Goal: Task Accomplishment & Management: Use online tool/utility

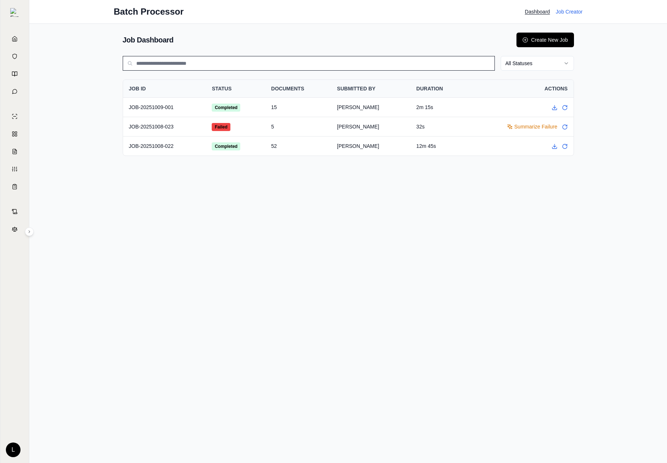
click at [342, 89] on th "SUBMITTED BY" at bounding box center [370, 89] width 79 height 18
click at [317, 104] on td "15" at bounding box center [298, 106] width 66 height 19
click at [563, 35] on button "Create New Job" at bounding box center [544, 40] width 57 height 15
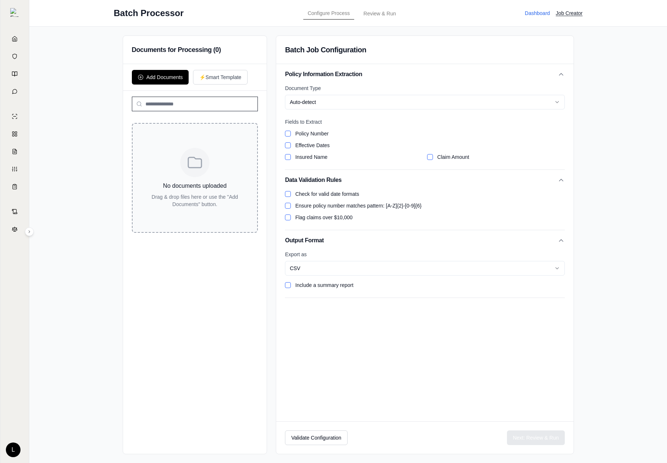
click at [227, 159] on div "No documents uploaded Drag & drop files here or use the "Add Documents" button." at bounding box center [195, 178] width 126 height 110
click at [342, 85] on label "Document Type" at bounding box center [424, 88] width 279 height 7
click at [315, 105] on html "Home Vault Prompts Chats Single Policy Comparisons Claims Custom Report Coverag…" at bounding box center [333, 231] width 667 height 463
click at [314, 139] on div "Policy Number Effective Dates" at bounding box center [424, 139] width 279 height 19
click at [291, 128] on div "Fields to Extract Policy Number Effective Dates Insured Name Claim Amount" at bounding box center [424, 139] width 279 height 42
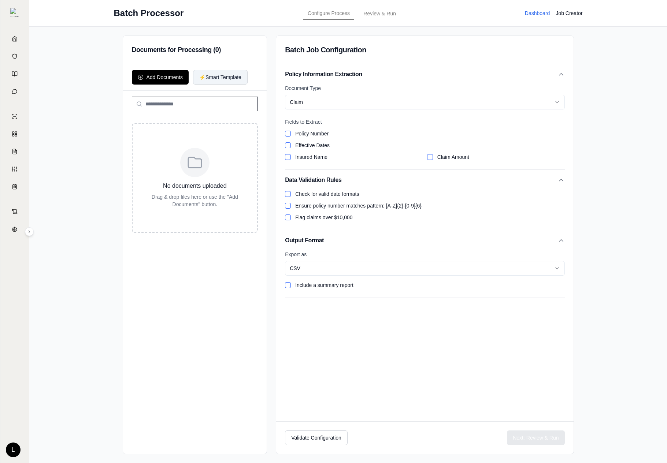
click at [219, 74] on button "⚡ Smart Template" at bounding box center [220, 77] width 55 height 15
click at [131, 72] on div "Add Documents ⚡ Smart Template" at bounding box center [195, 77] width 144 height 27
click at [149, 72] on button "Add Documents" at bounding box center [160, 77] width 57 height 15
click at [369, 12] on div "Configure Process Review & Run" at bounding box center [354, 13] width 105 height 15
click at [226, 79] on button "⚡ Smart Template" at bounding box center [220, 77] width 55 height 15
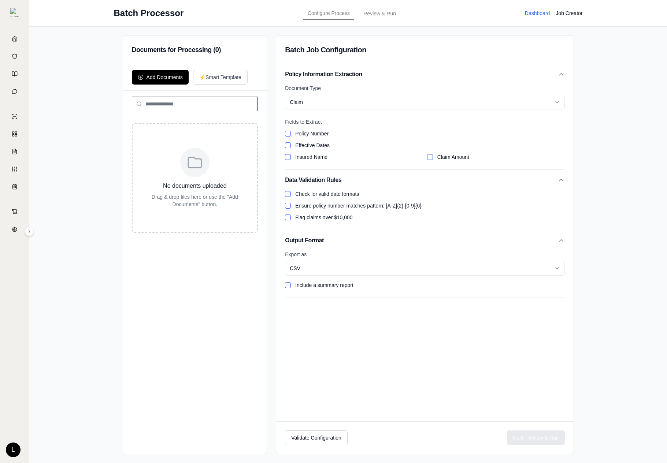
click at [175, 112] on div at bounding box center [195, 104] width 144 height 26
click at [347, 161] on div "Document Type Claim Fields to Extract Policy Number Effective Dates Insured Nam…" at bounding box center [424, 127] width 279 height 85
click at [292, 160] on div "Insured Name" at bounding box center [354, 156] width 138 height 7
click at [144, 11] on h1 "Batch Processor" at bounding box center [149, 13] width 70 height 12
click at [354, 15] on div "Configure Process Review & Run" at bounding box center [354, 13] width 105 height 15
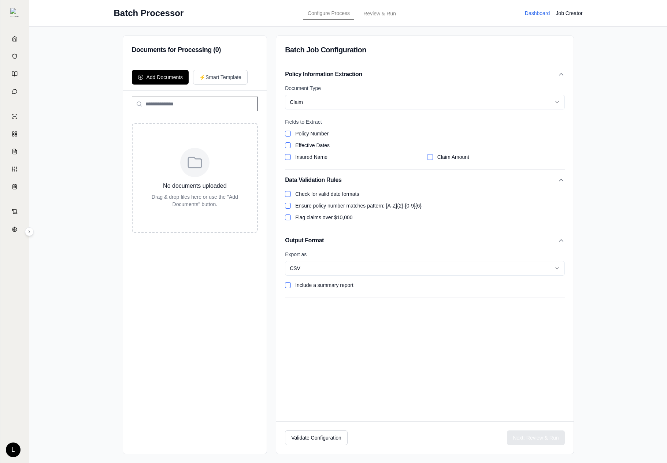
click at [370, 15] on div "Configure Process Review & Run" at bounding box center [354, 13] width 105 height 15
click at [556, 13] on button "Job Creator" at bounding box center [568, 13] width 27 height 7
click at [531, 13] on button "Dashboard" at bounding box center [537, 13] width 25 height 7
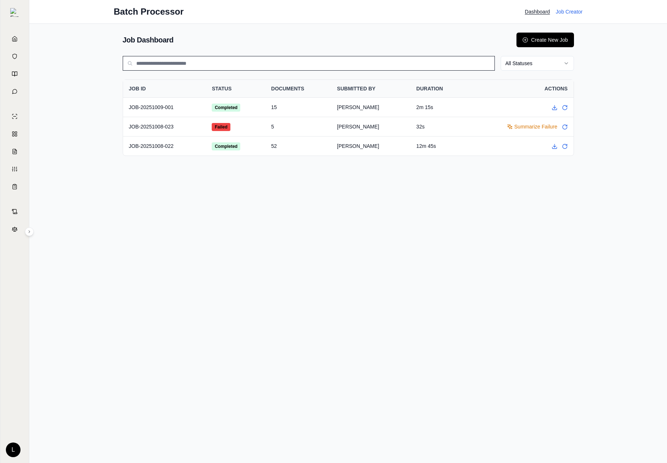
click at [530, 61] on html "Home Vault Prompts Chats Single Policy Comparisons Claims Custom Report Coverag…" at bounding box center [333, 231] width 667 height 463
click at [273, 135] on html "Home Vault Prompts Chats Single Policy Comparisons Claims Custom Report Coverag…" at bounding box center [333, 231] width 667 height 463
click at [391, 111] on td "[PERSON_NAME]" at bounding box center [370, 106] width 79 height 19
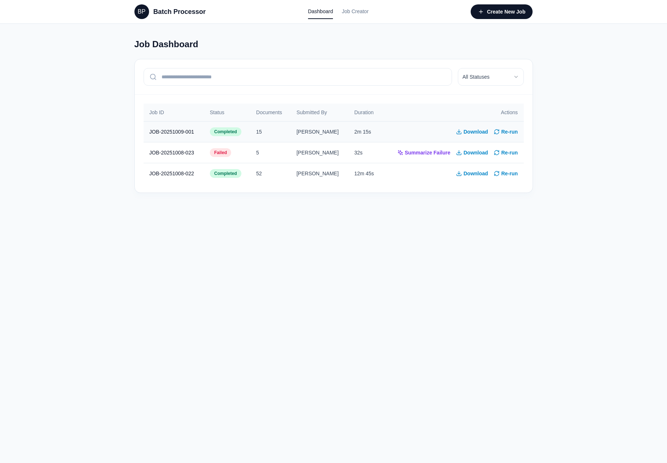
click at [274, 135] on td "15" at bounding box center [270, 131] width 40 height 21
click at [482, 134] on button "Download" at bounding box center [472, 131] width 32 height 7
click at [485, 77] on html "BP Batch Processor Dashboard Job Creator Create New Job Job Dashboard All Statu…" at bounding box center [333, 231] width 667 height 463
click at [497, 13] on button "Create New Job" at bounding box center [501, 11] width 62 height 15
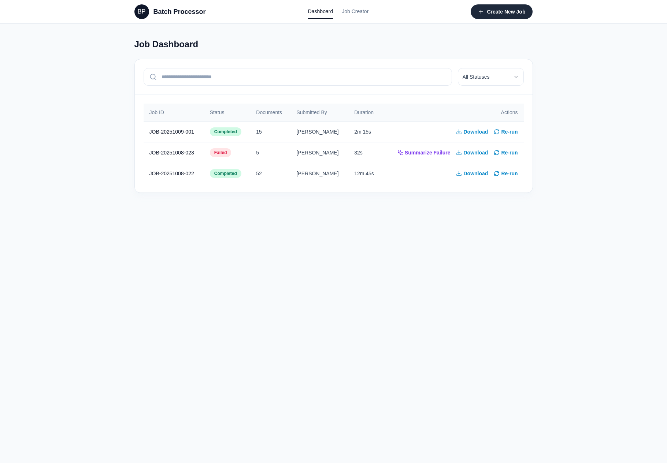
click at [497, 13] on button "Create New Job" at bounding box center [501, 11] width 62 height 15
click at [377, 12] on div "BP Batch Processor Dashboard Job Creator Create New Job" at bounding box center [334, 11] width 422 height 23
click at [357, 12] on link "Job Creator" at bounding box center [355, 11] width 27 height 15
click at [336, 12] on nav "Dashboard Job Creator" at bounding box center [338, 11] width 61 height 15
click at [132, 23] on div "BP Batch Processor Dashboard Job Creator Create New Job" at bounding box center [334, 11] width 422 height 23
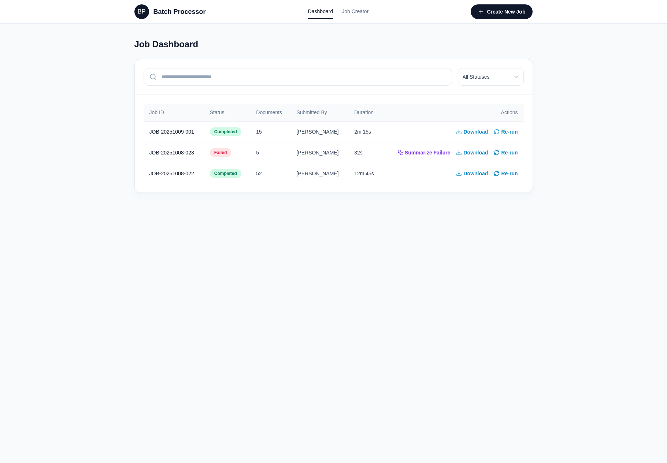
click at [144, 16] on div "BP" at bounding box center [141, 11] width 15 height 15
click at [512, 9] on button "Create New Job" at bounding box center [501, 11] width 62 height 15
click at [477, 78] on html "BP Batch Processor Dashboard Job Creator Create New Job Job Dashboard All Statu…" at bounding box center [333, 231] width 667 height 463
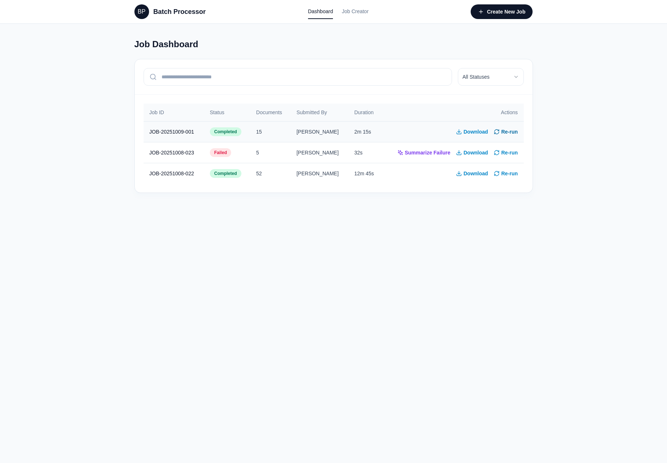
click at [511, 128] on button "Re-run" at bounding box center [505, 131] width 24 height 7
click at [290, 127] on td "15" at bounding box center [270, 131] width 40 height 21
click at [175, 149] on td "JOB-20251008-023" at bounding box center [173, 152] width 60 height 21
click at [352, 11] on link "Job Creator" at bounding box center [355, 11] width 27 height 15
click at [484, 16] on button "Create New Job" at bounding box center [501, 11] width 62 height 15
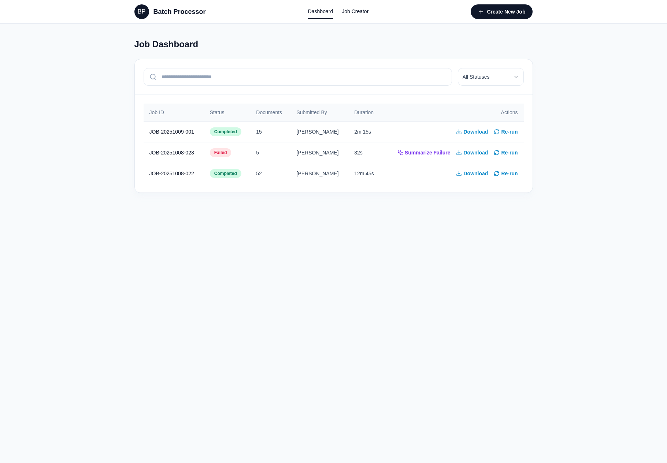
click at [361, 16] on link "Job Creator" at bounding box center [355, 11] width 27 height 15
click at [508, 11] on button "Create New Job" at bounding box center [501, 11] width 62 height 15
click at [354, 9] on link "Job Creator" at bounding box center [355, 11] width 27 height 15
click at [493, 17] on button "Create New Job" at bounding box center [501, 11] width 62 height 15
click at [360, 14] on link "Job Creator" at bounding box center [355, 11] width 27 height 15
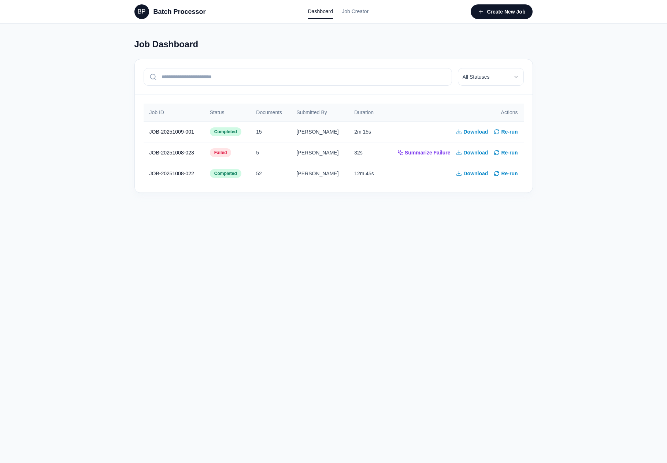
click at [485, 79] on html "BP Batch Processor Dashboard Job Creator Create New Job Job Dashboard All Statu…" at bounding box center [333, 231] width 667 height 463
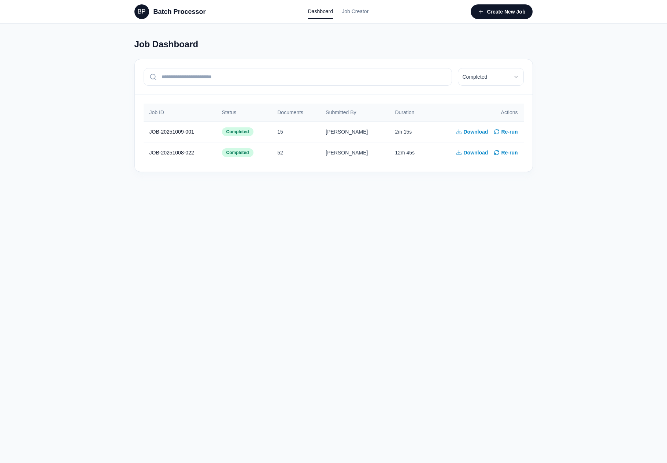
click at [504, 22] on div "BP Batch Processor Dashboard Job Creator Create New Job" at bounding box center [334, 11] width 422 height 23
click at [515, 9] on button "Create New Job" at bounding box center [501, 11] width 62 height 15
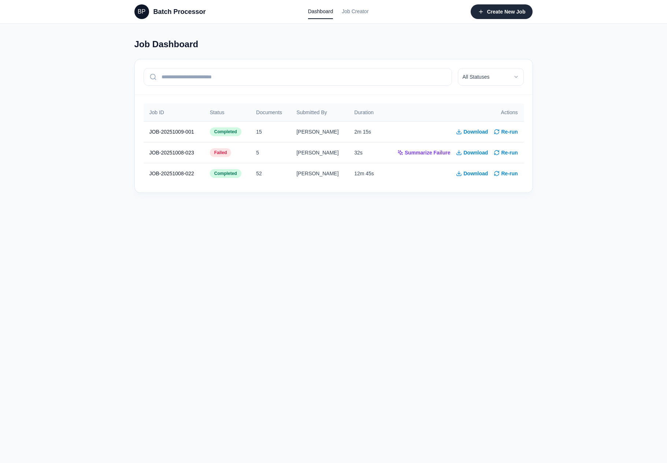
click at [483, 16] on button "Create New Job" at bounding box center [501, 11] width 62 height 15
click at [360, 10] on link "Job Creator" at bounding box center [355, 11] width 27 height 15
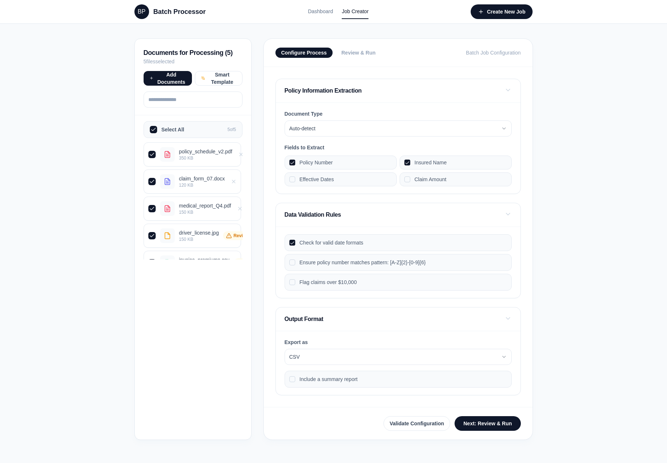
click at [192, 149] on p "policy_schedule_v2.pdf" at bounding box center [205, 151] width 53 height 7
click at [156, 151] on button "policy_schedule_v2.pdf 350 KB" at bounding box center [151, 154] width 7 height 7
click at [224, 82] on button "Smart Template" at bounding box center [219, 78] width 48 height 15
click at [351, 54] on span "Review & Run" at bounding box center [358, 52] width 34 height 7
click at [328, 125] on html "BP Batch Processor Dashboard Job Creator Create New Job Documents for Processin…" at bounding box center [333, 231] width 667 height 463
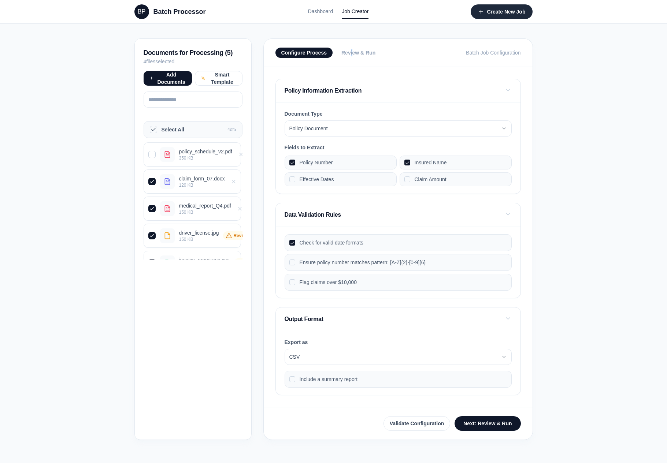
click at [519, 9] on button "Create New Job" at bounding box center [501, 11] width 62 height 15
click at [459, 420] on button "Next: Review & Run" at bounding box center [487, 423] width 66 height 15
click at [207, 63] on p "4 file s selected" at bounding box center [192, 61] width 99 height 7
click at [207, 75] on button "Smart Template" at bounding box center [219, 78] width 48 height 15
click at [173, 85] on button "Add Documents" at bounding box center [167, 78] width 48 height 15
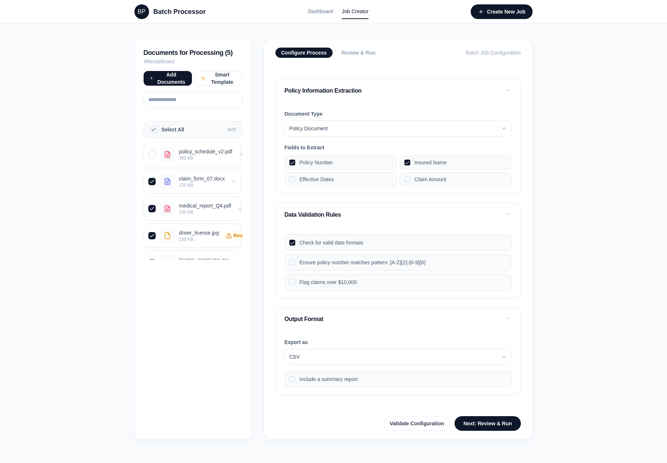
click at [165, 131] on label "Select All" at bounding box center [189, 129] width 78 height 7
click at [157, 131] on button "Select All" at bounding box center [153, 129] width 7 height 7
click at [165, 131] on label "Select All" at bounding box center [189, 129] width 78 height 7
click at [157, 131] on button "Select All" at bounding box center [153, 129] width 7 height 7
click at [165, 131] on label "Select All" at bounding box center [189, 129] width 78 height 7
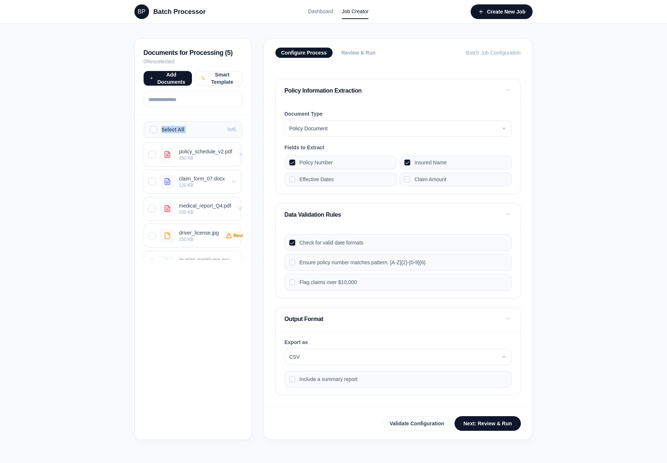
click at [157, 131] on button "Select All" at bounding box center [153, 129] width 7 height 7
click at [215, 73] on button "Smart Template" at bounding box center [219, 78] width 48 height 15
click at [348, 44] on header "Configure Process Review & Run Batch Job Configuration" at bounding box center [398, 53] width 269 height 28
click at [438, 429] on button "Validate Configuration" at bounding box center [416, 423] width 67 height 15
click at [439, 387] on label "Include a summary report" at bounding box center [397, 379] width 227 height 17
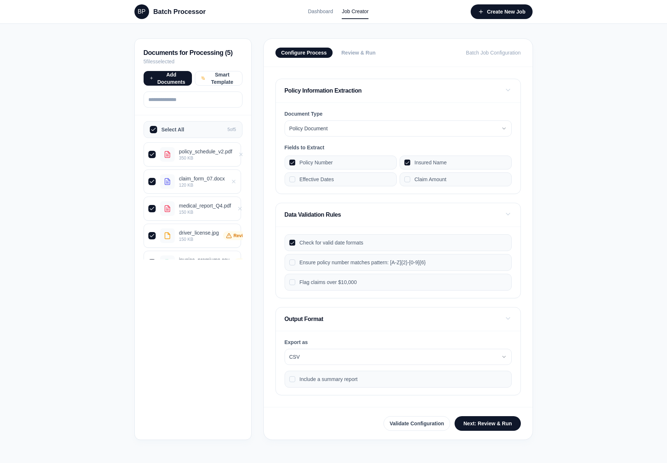
click at [295, 382] on button "Include a summary report" at bounding box center [292, 379] width 6 height 6
click at [437, 387] on label "Include a summary report" at bounding box center [397, 379] width 227 height 17
click at [295, 382] on button "Include a summary report" at bounding box center [292, 379] width 6 height 6
click at [420, 426] on button "Validate Configuration" at bounding box center [416, 423] width 67 height 15
click at [486, 431] on footer "Validate Configuration Next: Review & Run" at bounding box center [398, 423] width 269 height 33
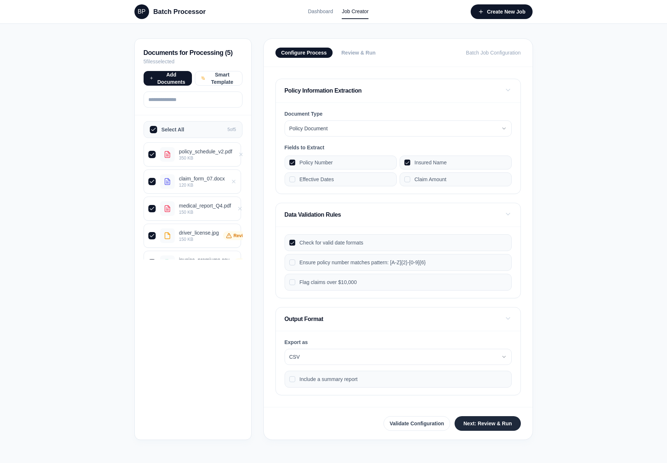
click at [494, 423] on button "Next: Review & Run" at bounding box center [487, 423] width 66 height 15
click at [316, 6] on link "Dashboard" at bounding box center [320, 11] width 25 height 15
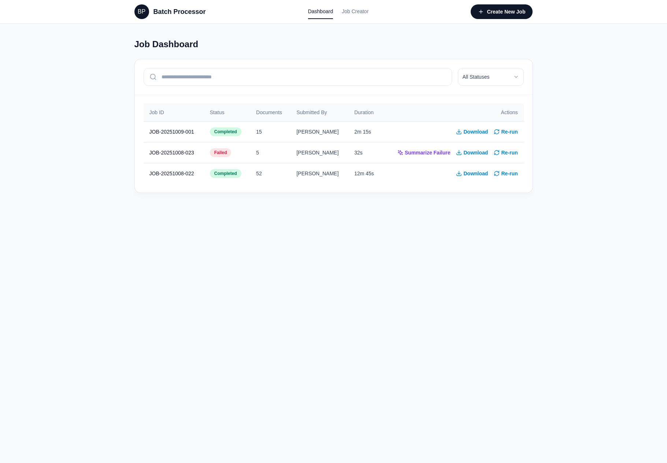
click at [407, 206] on main "Job Dashboard All Statuses Job ID Status Documents Submitted By Duration Action…" at bounding box center [334, 120] width 422 height 193
